Goal: Navigation & Orientation: Go to known website

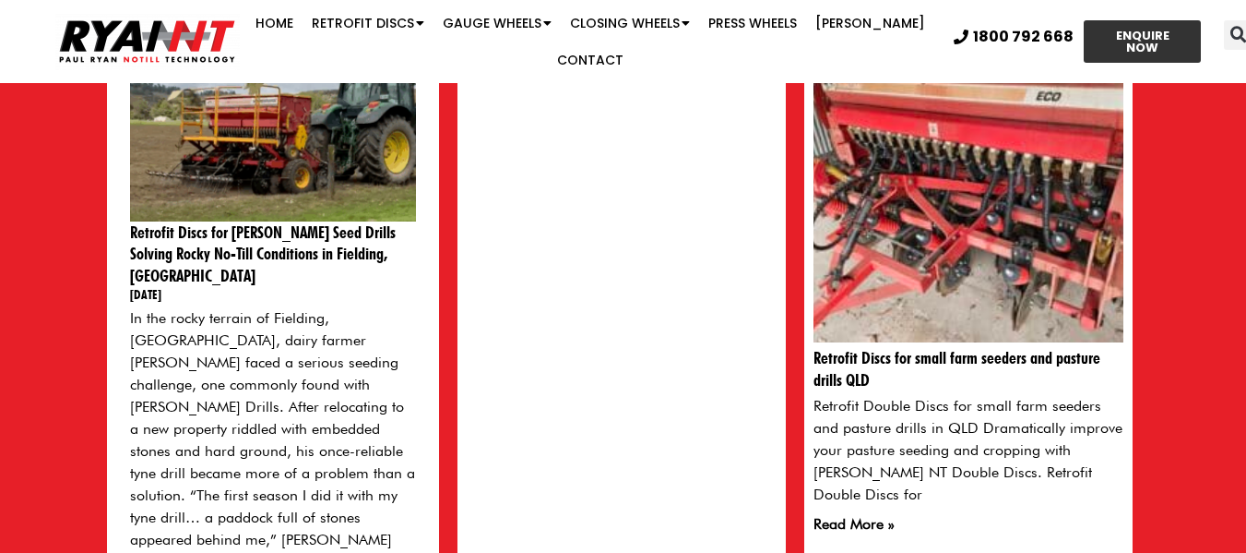
scroll to position [347, 0]
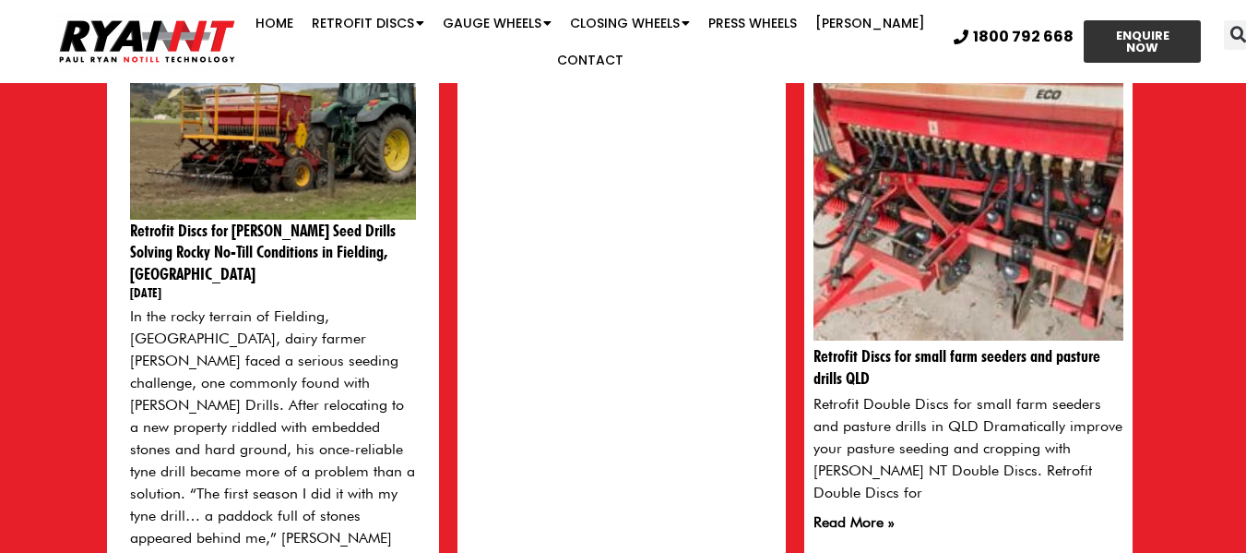
click at [295, 172] on img at bounding box center [272, 125] width 298 height 191
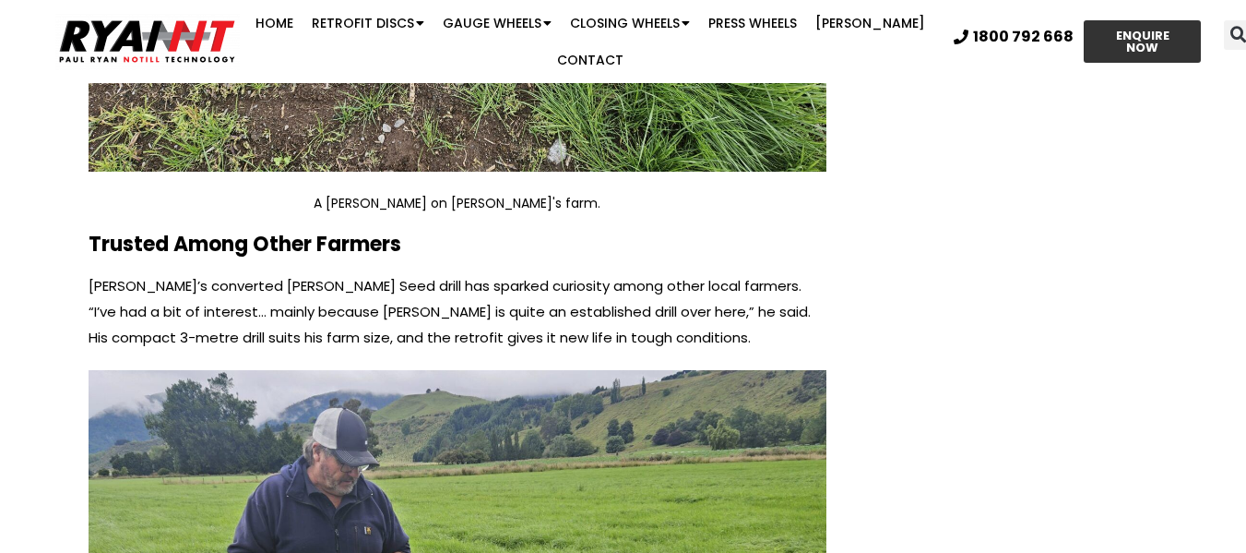
scroll to position [5276, 0]
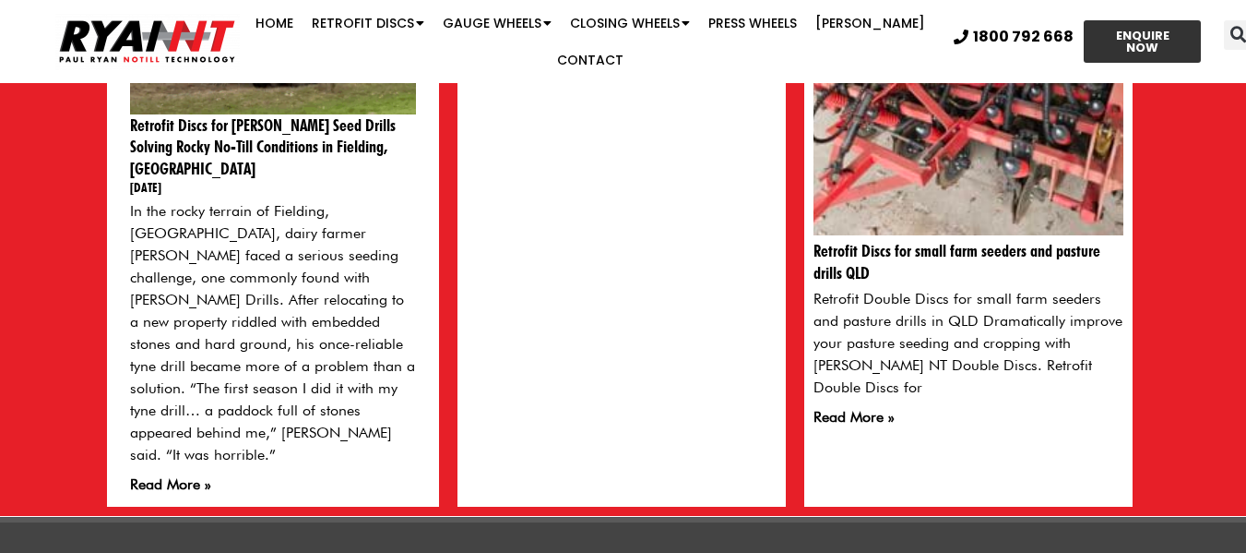
scroll to position [453, 0]
